Goal: Check status: Check status

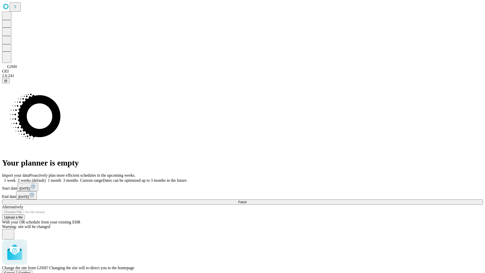
click at [31, 271] on span "Confirm" at bounding box center [25, 273] width 12 height 4
click at [16, 178] on label "1 week" at bounding box center [9, 180] width 14 height 4
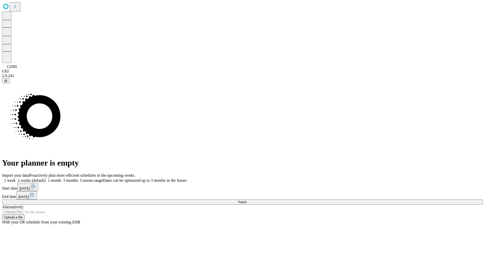
click at [247, 200] on span "Fetch" at bounding box center [242, 202] width 8 height 4
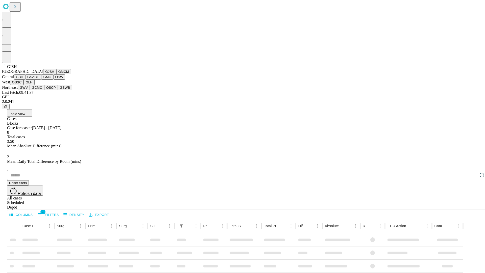
click at [56, 74] on button "GMCM" at bounding box center [63, 71] width 15 height 5
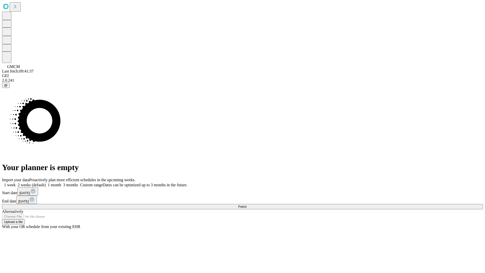
click at [16, 183] on label "1 week" at bounding box center [9, 185] width 14 height 4
click at [247, 205] on span "Fetch" at bounding box center [242, 207] width 8 height 4
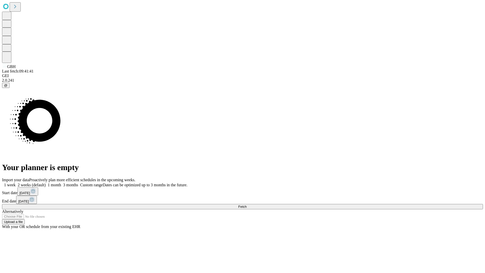
click at [16, 183] on label "1 week" at bounding box center [9, 185] width 14 height 4
click at [247, 205] on span "Fetch" at bounding box center [242, 207] width 8 height 4
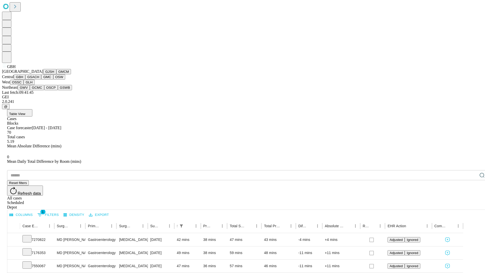
click at [39, 80] on button "GSACH" at bounding box center [33, 76] width 16 height 5
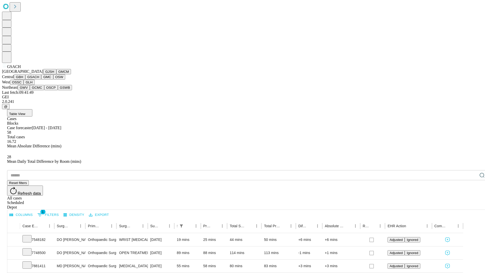
click at [41, 80] on button "GMC" at bounding box center [47, 76] width 12 height 5
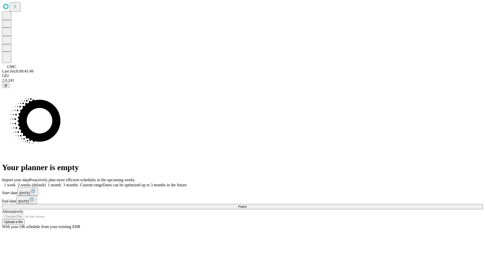
click at [16, 183] on label "1 week" at bounding box center [9, 185] width 14 height 4
click at [247, 205] on span "Fetch" at bounding box center [242, 207] width 8 height 4
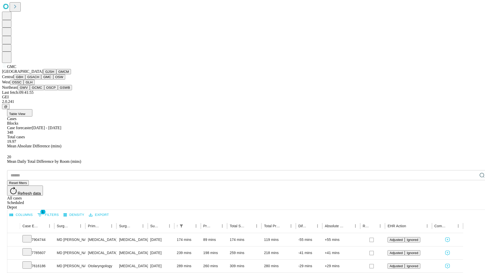
click at [53, 80] on button "OSW" at bounding box center [59, 76] width 12 height 5
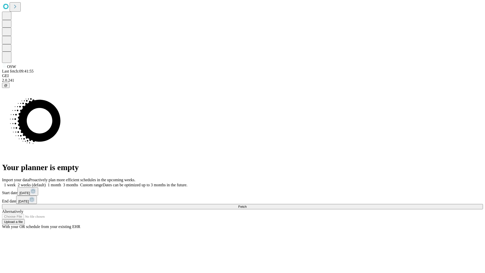
click at [16, 183] on label "1 week" at bounding box center [9, 185] width 14 height 4
click at [247, 205] on span "Fetch" at bounding box center [242, 207] width 8 height 4
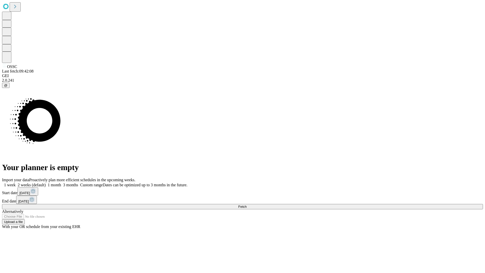
click at [16, 183] on label "1 week" at bounding box center [9, 185] width 14 height 4
click at [247, 205] on span "Fetch" at bounding box center [242, 207] width 8 height 4
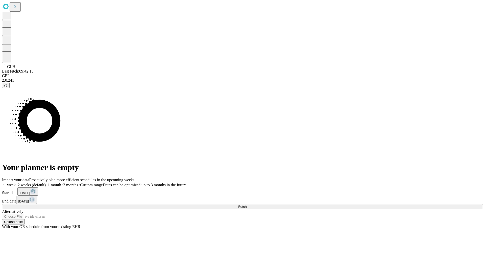
click at [247, 205] on span "Fetch" at bounding box center [242, 207] width 8 height 4
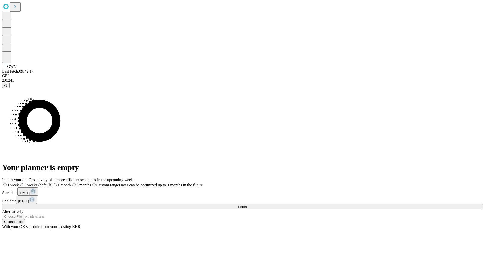
click at [247, 205] on span "Fetch" at bounding box center [242, 207] width 8 height 4
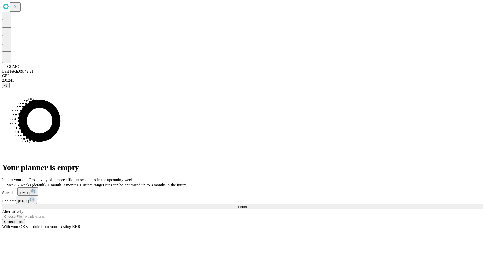
click at [16, 183] on label "1 week" at bounding box center [9, 185] width 14 height 4
click at [247, 205] on span "Fetch" at bounding box center [242, 207] width 8 height 4
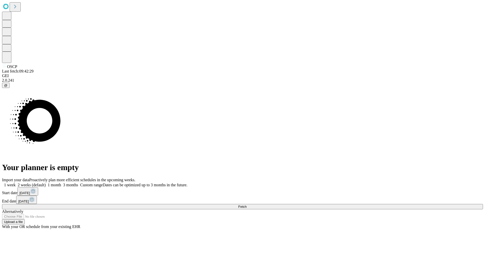
click at [16, 183] on label "1 week" at bounding box center [9, 185] width 14 height 4
click at [247, 205] on span "Fetch" at bounding box center [242, 207] width 8 height 4
